Goal: Information Seeking & Learning: Understand process/instructions

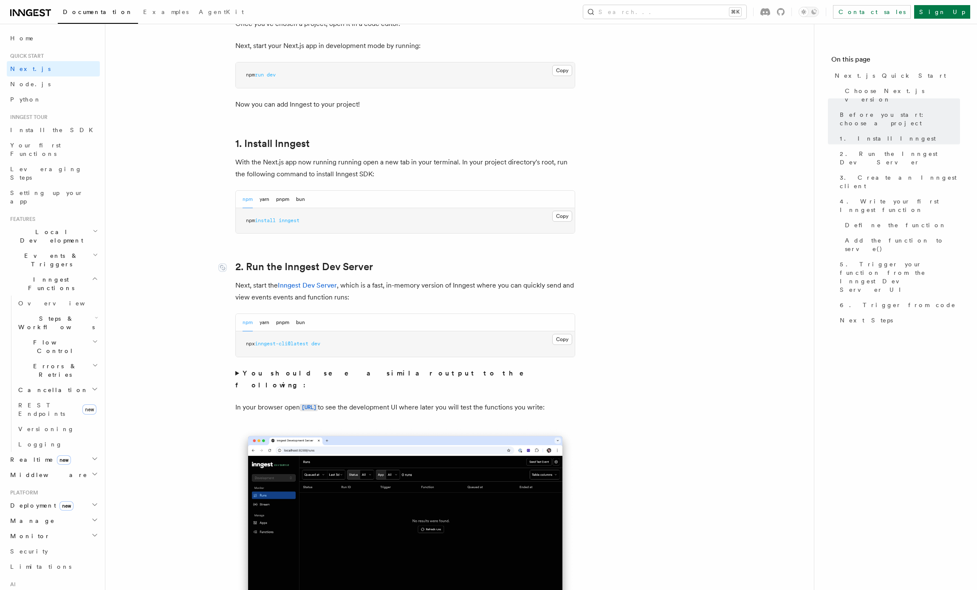
scroll to position [373, 0]
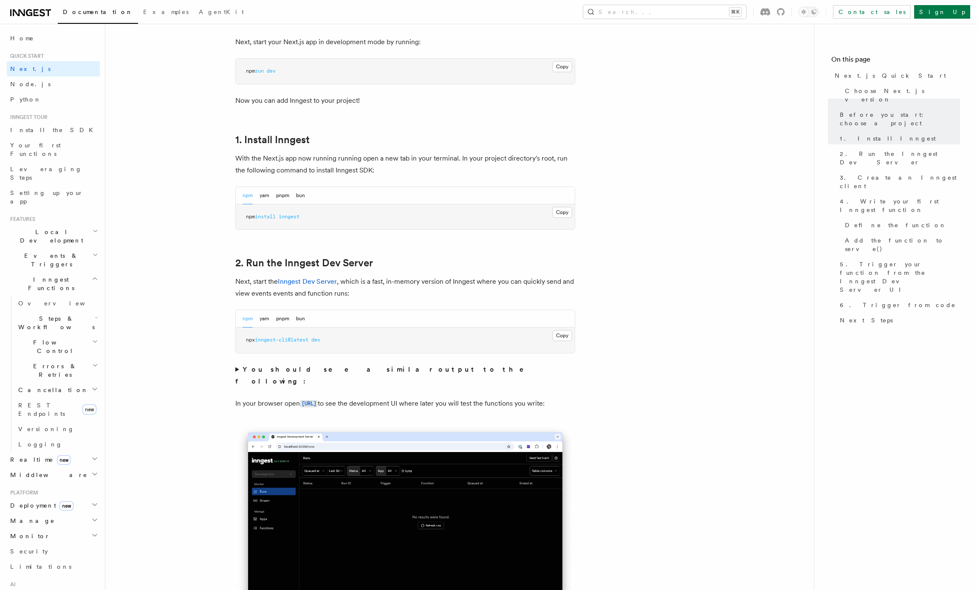
click at [262, 218] on span "install" at bounding box center [265, 217] width 21 height 6
drag, startPoint x: 262, startPoint y: 218, endPoint x: 282, endPoint y: 218, distance: 19.5
click at [282, 218] on span "npm install inngest" at bounding box center [273, 217] width 54 height 6
click at [298, 197] on button "bun" at bounding box center [300, 195] width 9 height 17
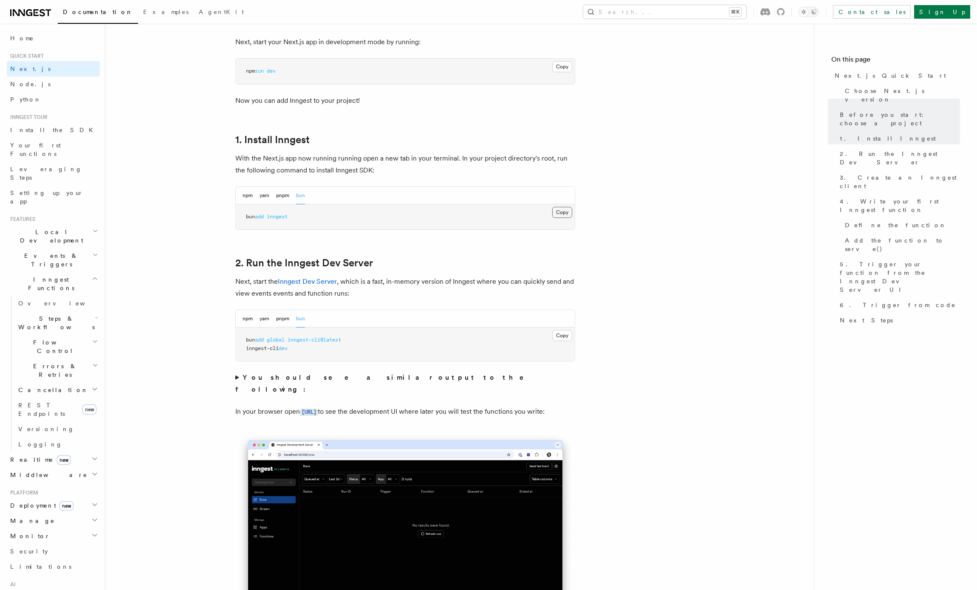
click at [563, 211] on button "Copy Copied" at bounding box center [562, 212] width 20 height 11
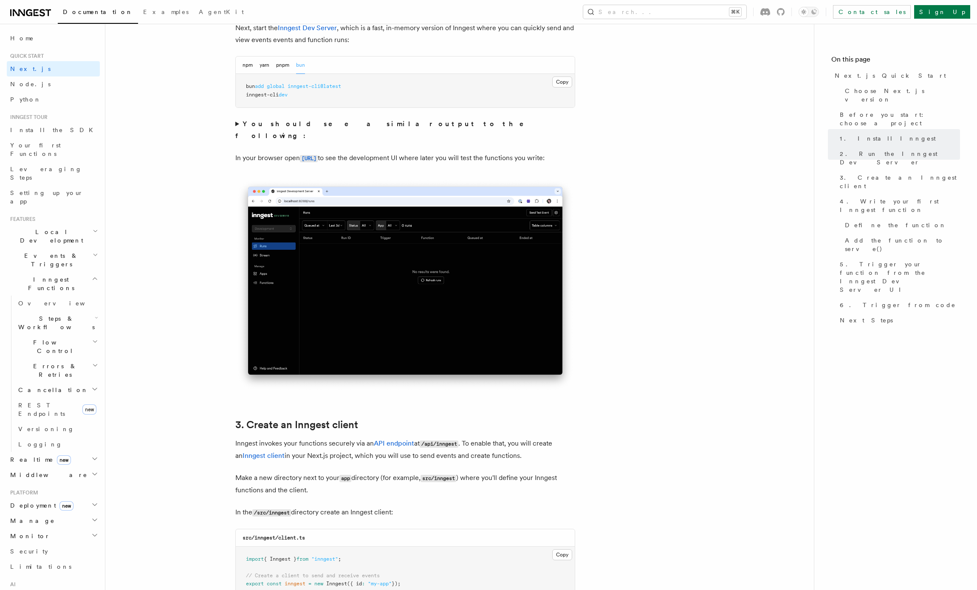
scroll to position [621, 0]
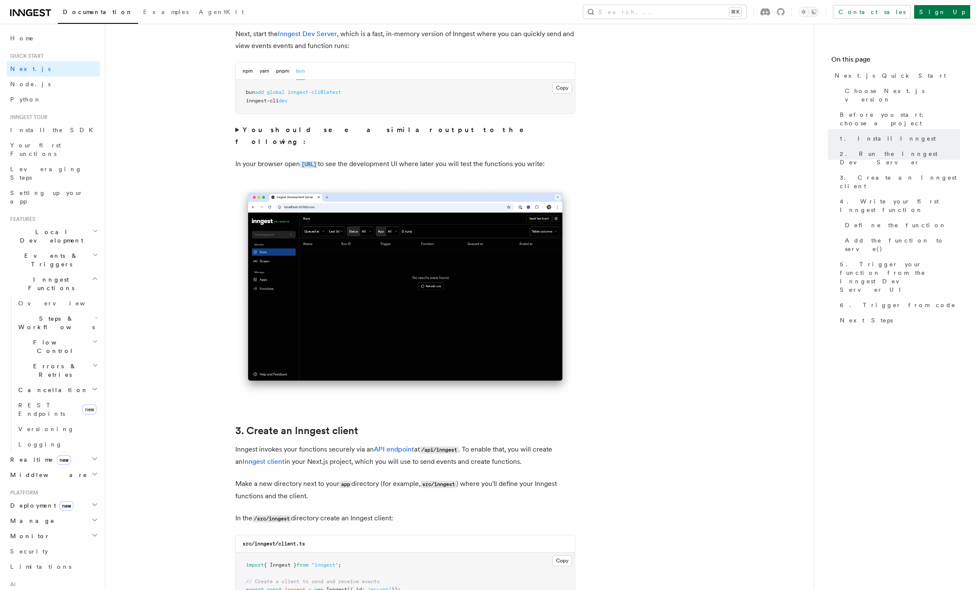
click at [248, 91] on span "bun" at bounding box center [250, 92] width 9 height 6
drag, startPoint x: 248, startPoint y: 91, endPoint x: 345, endPoint y: 91, distance: 96.8
click at [341, 91] on span "bun add global inngest-cli@latest" at bounding box center [293, 92] width 95 height 6
copy span "bun add global inngest-cli@latest"
click at [284, 99] on span "dev" at bounding box center [283, 101] width 9 height 6
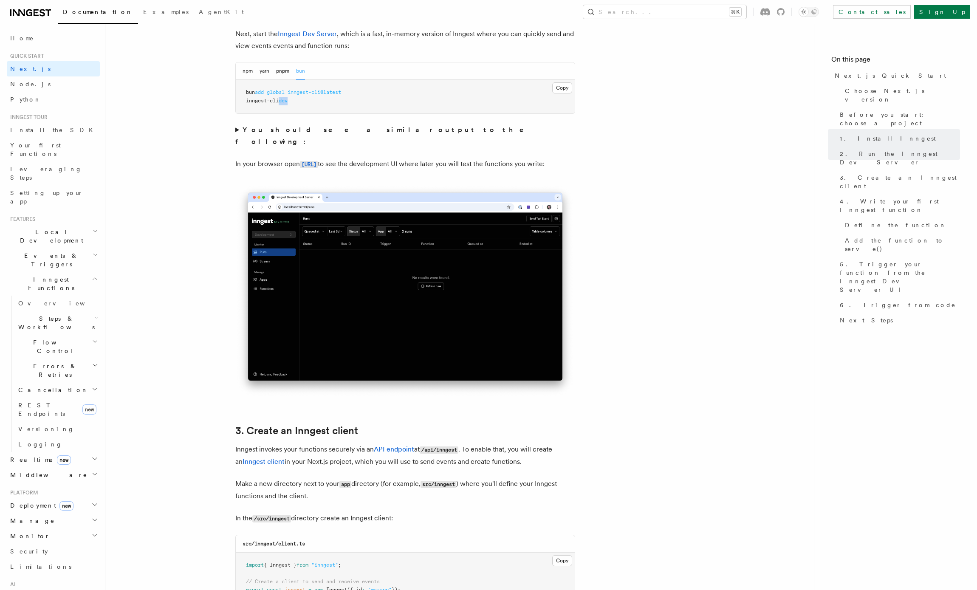
click at [284, 99] on span "dev" at bounding box center [283, 101] width 9 height 6
copy span "dev"
click at [299, 108] on pre "bun add global inngest-cli@latest inngest-cli dev" at bounding box center [405, 97] width 339 height 34
click at [256, 99] on span "inngest-cli" at bounding box center [262, 101] width 33 height 6
drag, startPoint x: 256, startPoint y: 99, endPoint x: 288, endPoint y: 99, distance: 31.9
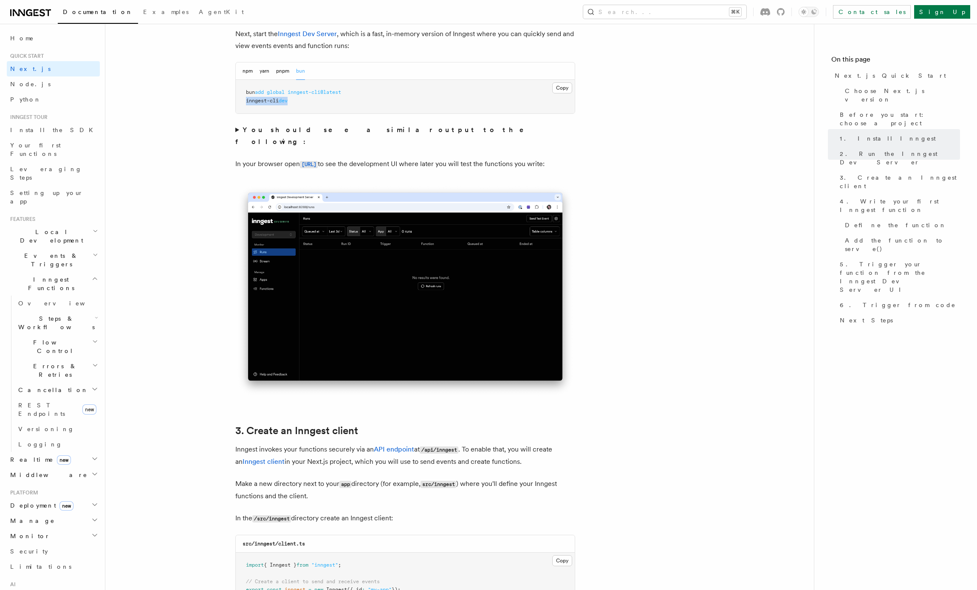
click at [288, 99] on span "inngest-cli dev" at bounding box center [267, 101] width 42 height 6
copy span "inngest-cli dev"
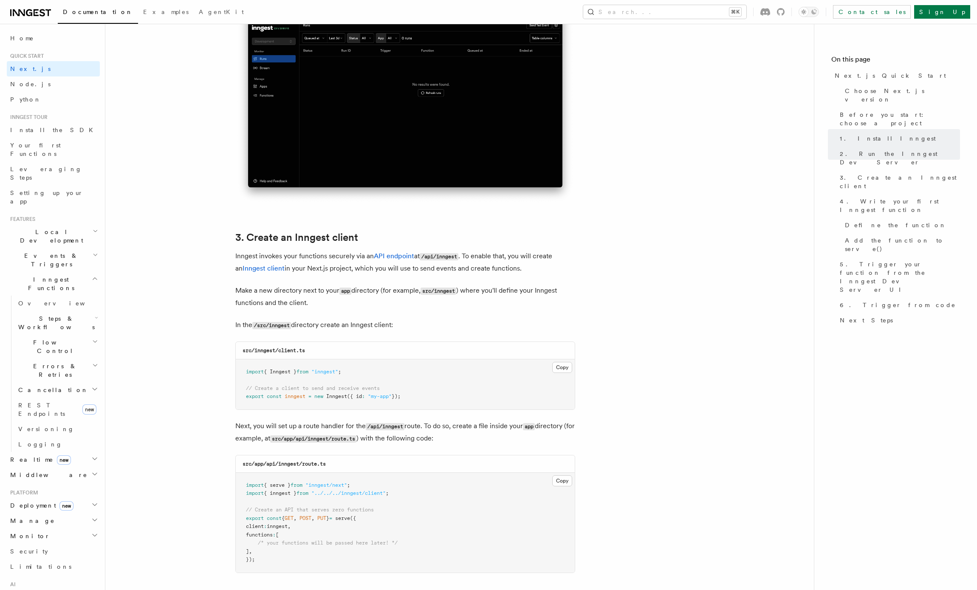
drag, startPoint x: 414, startPoint y: 396, endPoint x: 234, endPoint y: 373, distance: 181.9
copy code "import { Inngest } from "inngest" ; // Create a client to send and receive even…"
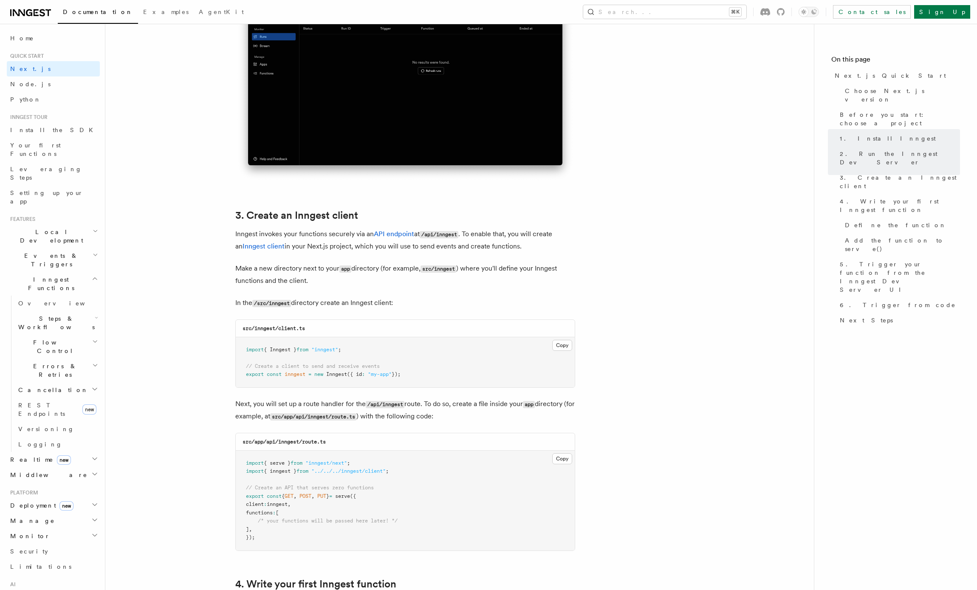
scroll to position [966, 0]
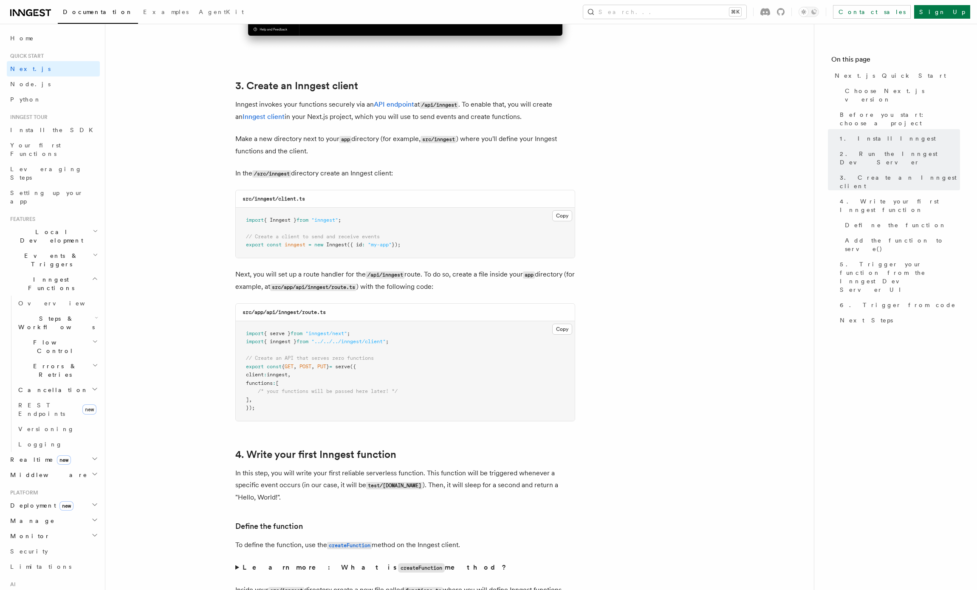
click at [262, 407] on pre "import { serve } from "inngest/next" ; import { inngest } from "../../../innges…" at bounding box center [405, 371] width 339 height 100
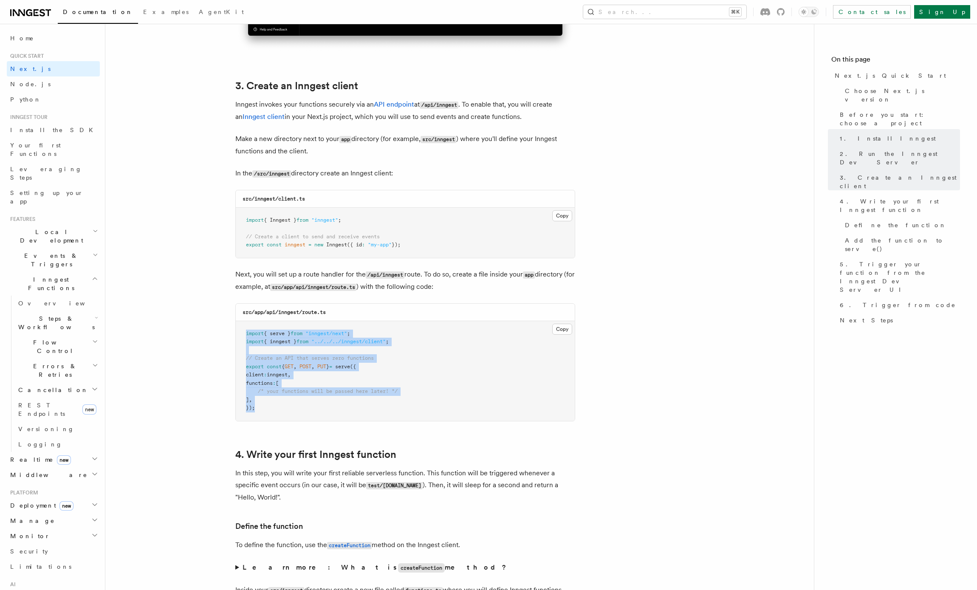
drag, startPoint x: 259, startPoint y: 408, endPoint x: 239, endPoint y: 333, distance: 77.9
click at [239, 333] on pre "import { serve } from "inngest/next" ; import { inngest } from "../../../innges…" at bounding box center [405, 371] width 339 height 100
copy code "import { serve } from "inngest/next" ; import { inngest } from "../../../innges…"
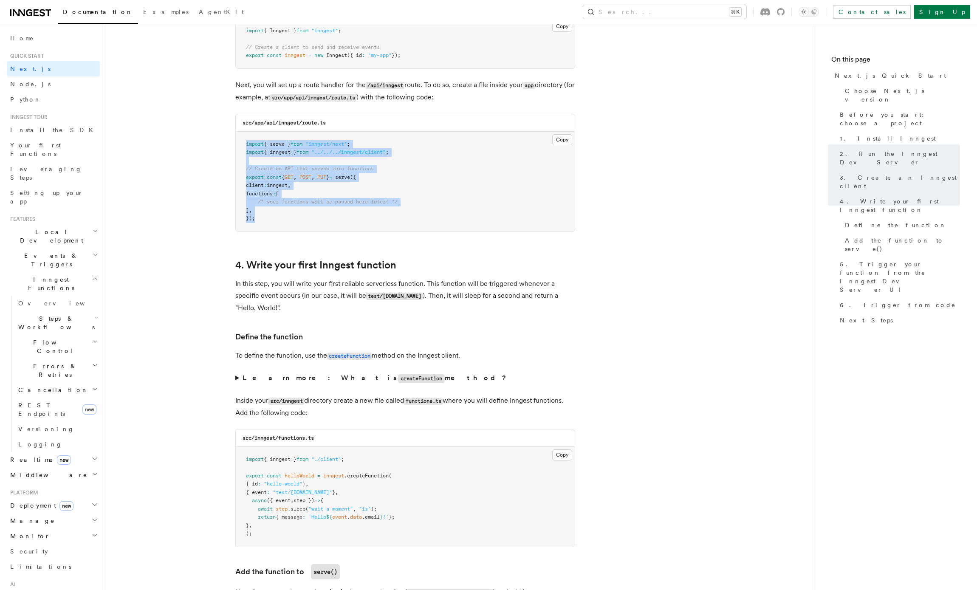
scroll to position [1229, 0]
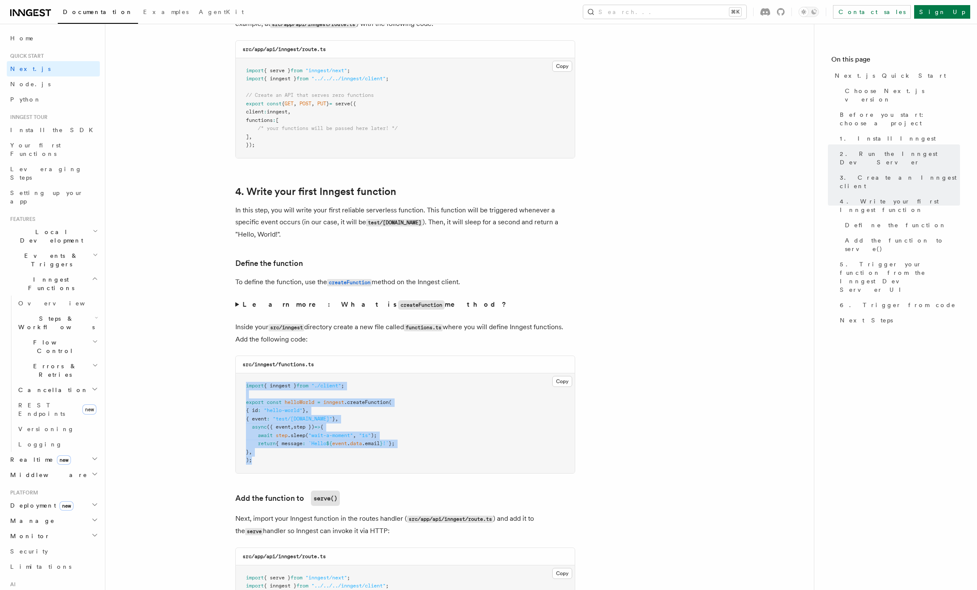
drag, startPoint x: 257, startPoint y: 465, endPoint x: 238, endPoint y: 386, distance: 81.3
click at [238, 386] on pre "import { inngest } from "./client" ; export const helloWorld = inngest .createF…" at bounding box center [405, 423] width 339 height 100
copy code "import { inngest } from "./client" ; export const helloWorld = inngest .createF…"
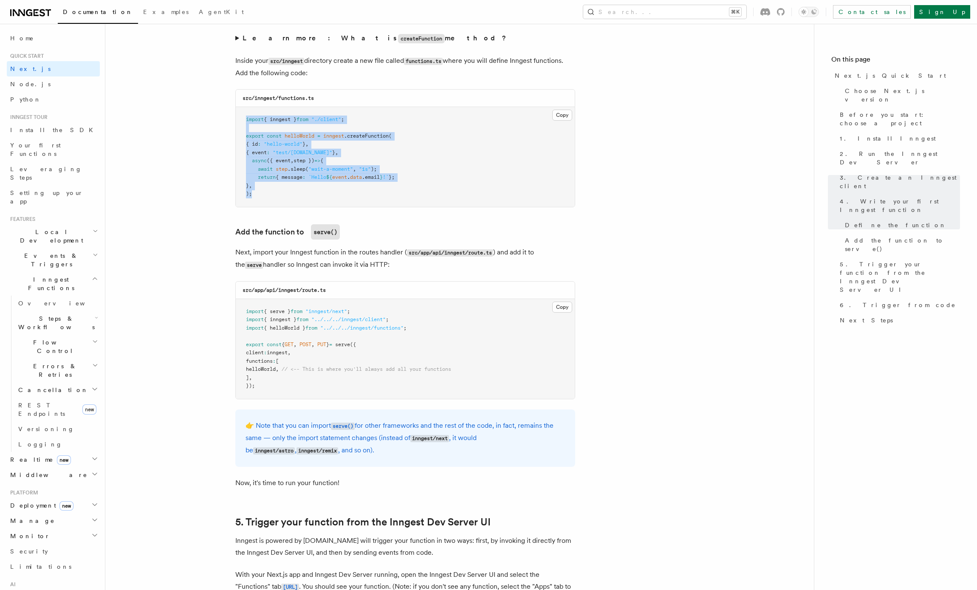
scroll to position [1726, 0]
